Goal: Transaction & Acquisition: Purchase product/service

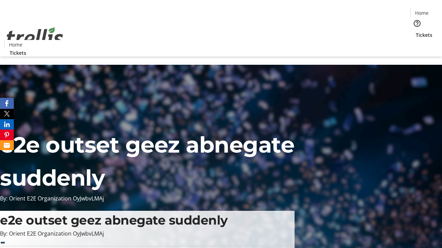
click at [416, 31] on span "Tickets" at bounding box center [424, 34] width 17 height 7
